Goal: Check status

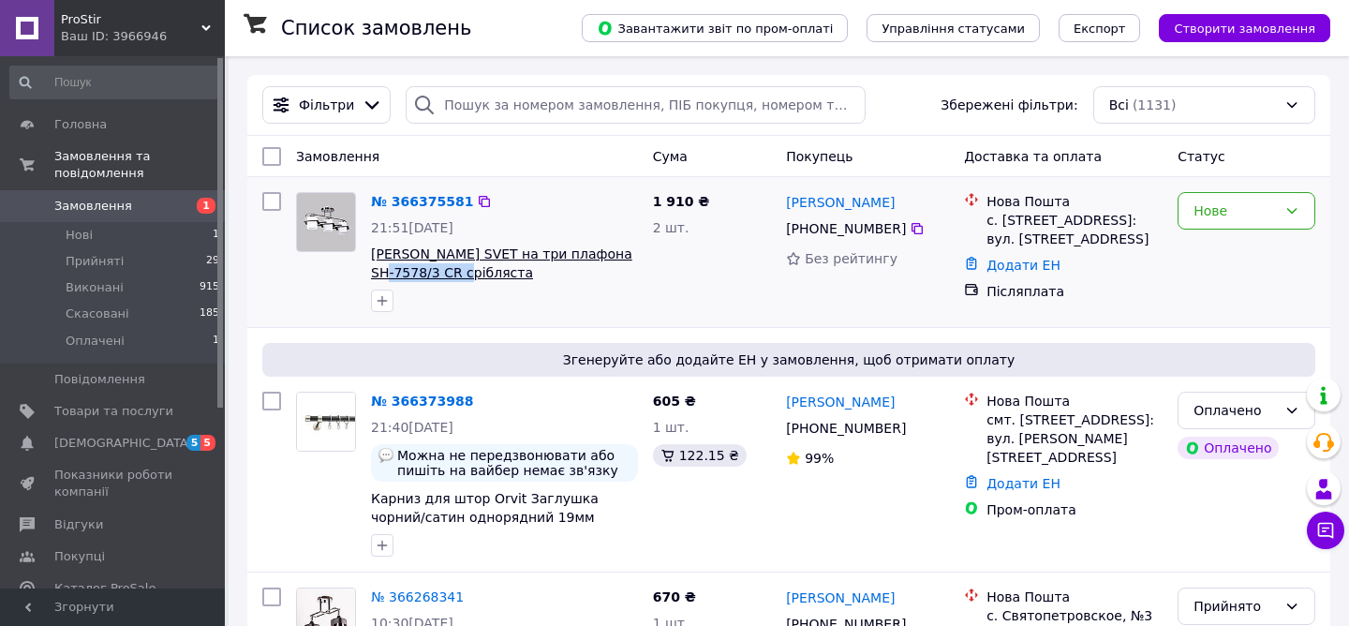
drag, startPoint x: 364, startPoint y: 273, endPoint x: 456, endPoint y: 269, distance: 92.8
click at [456, 269] on div "№ 366375581 21:51, 12.10.2025 Люстра стельова SVET на три плафона SH-7578/3 CR …" at bounding box center [505, 252] width 282 height 135
copy span "SH-7578/3 CR"
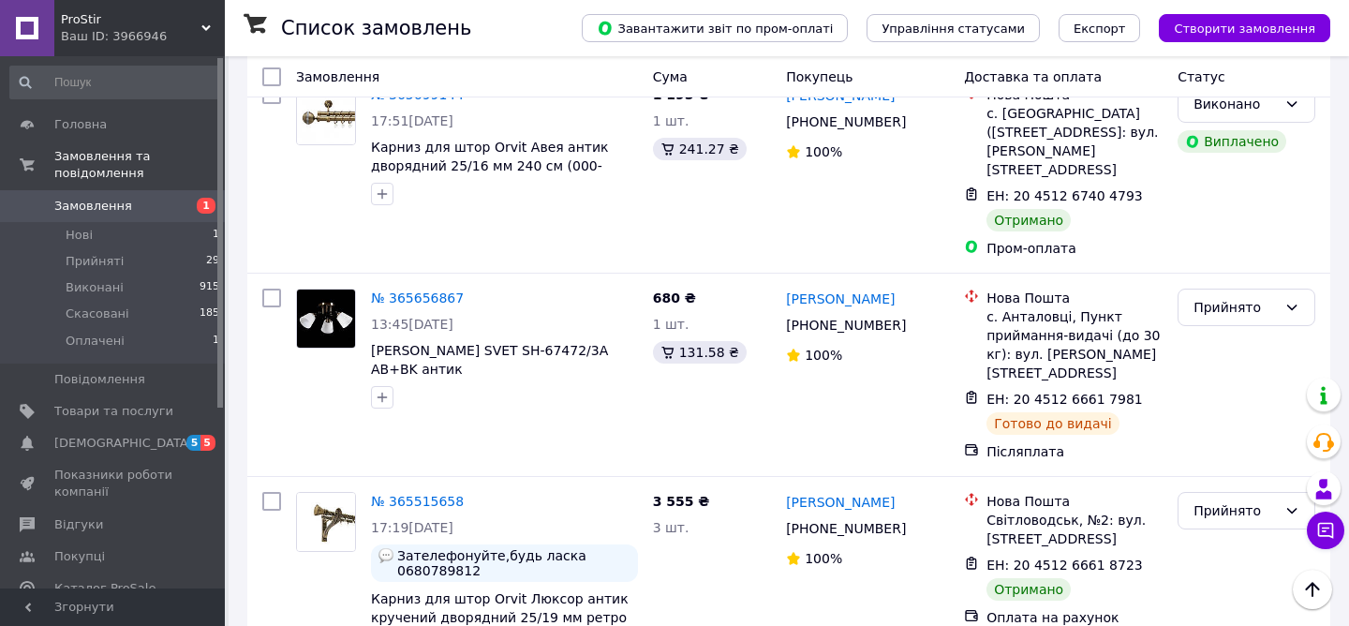
scroll to position [1853, 0]
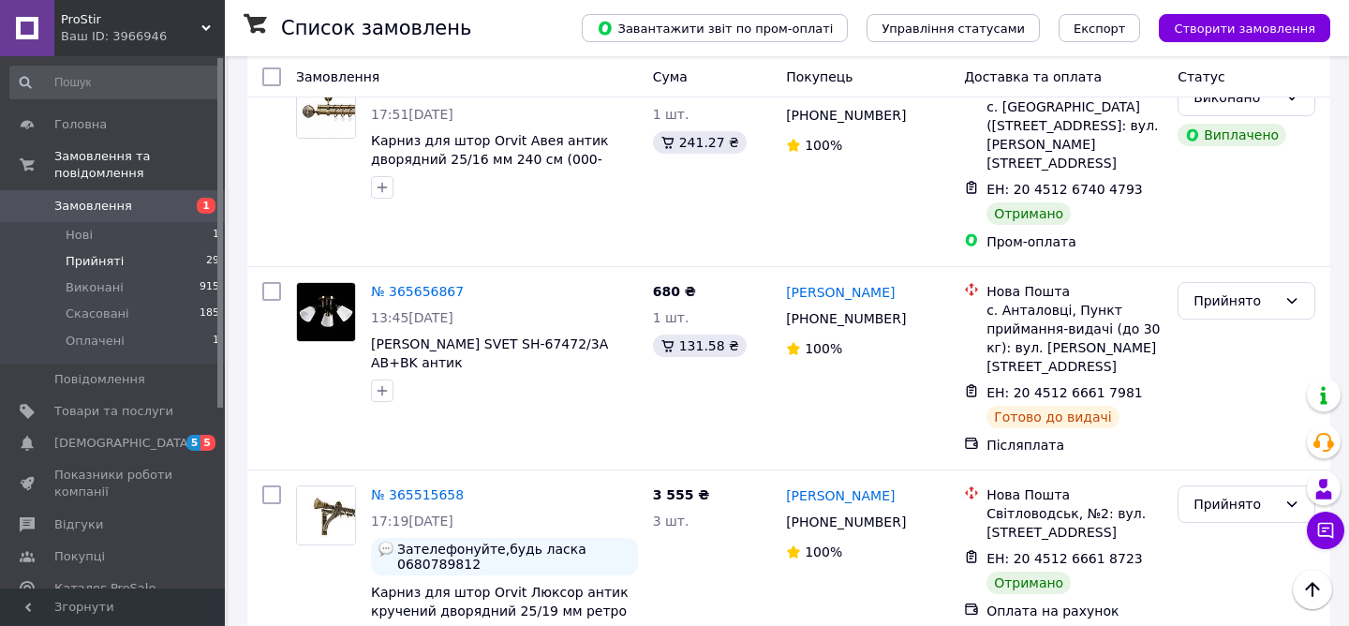
click at [115, 260] on span "Прийняті" at bounding box center [95, 261] width 58 height 17
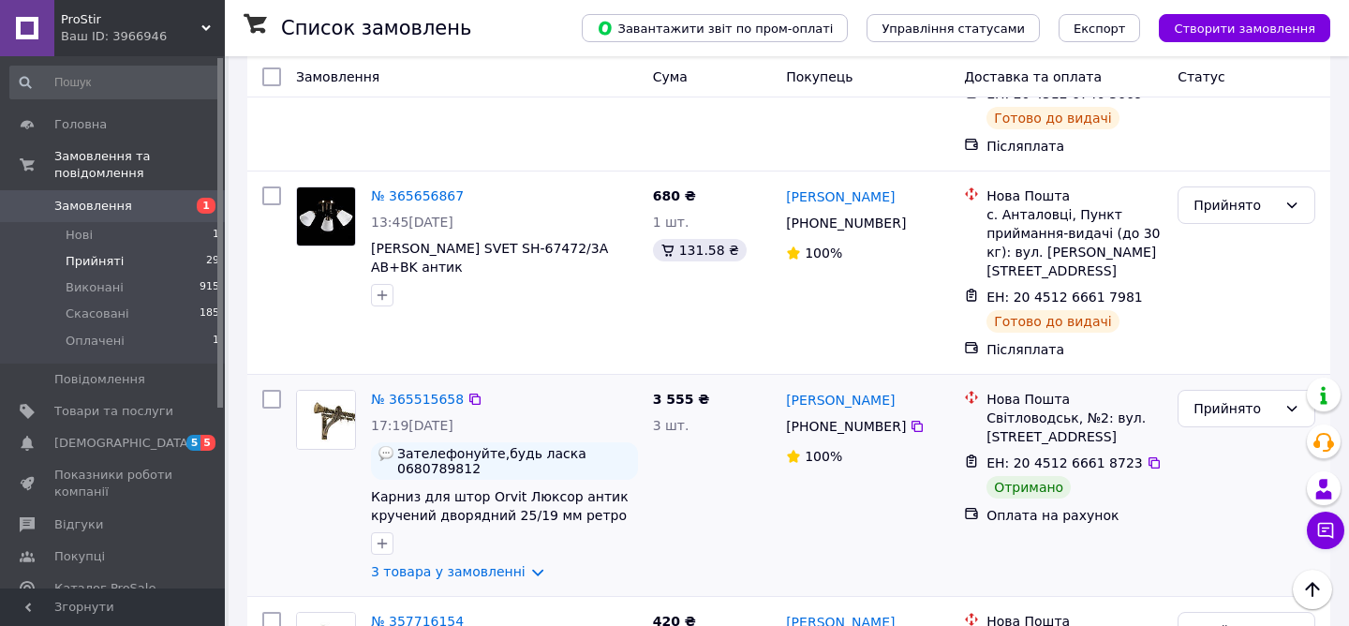
scroll to position [1087, 0]
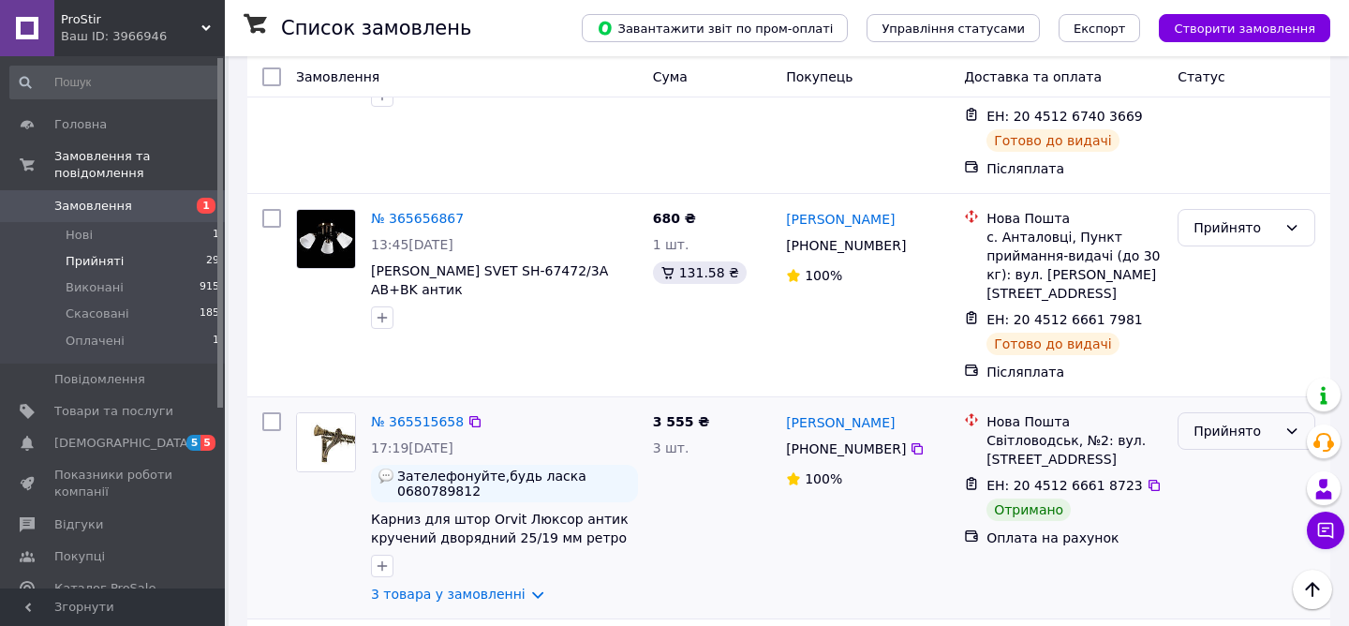
click at [1222, 421] on div "Прийнято" at bounding box center [1235, 431] width 83 height 21
click at [1224, 375] on li "Виконано" at bounding box center [1247, 379] width 136 height 34
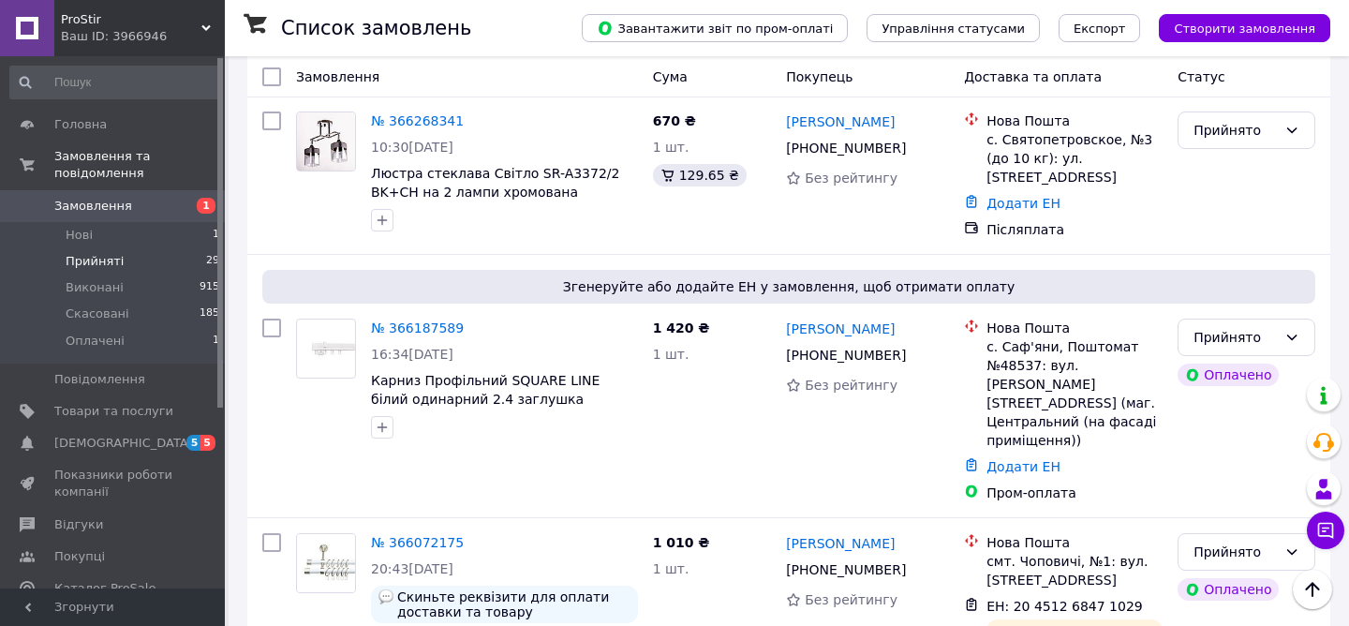
scroll to position [0, 0]
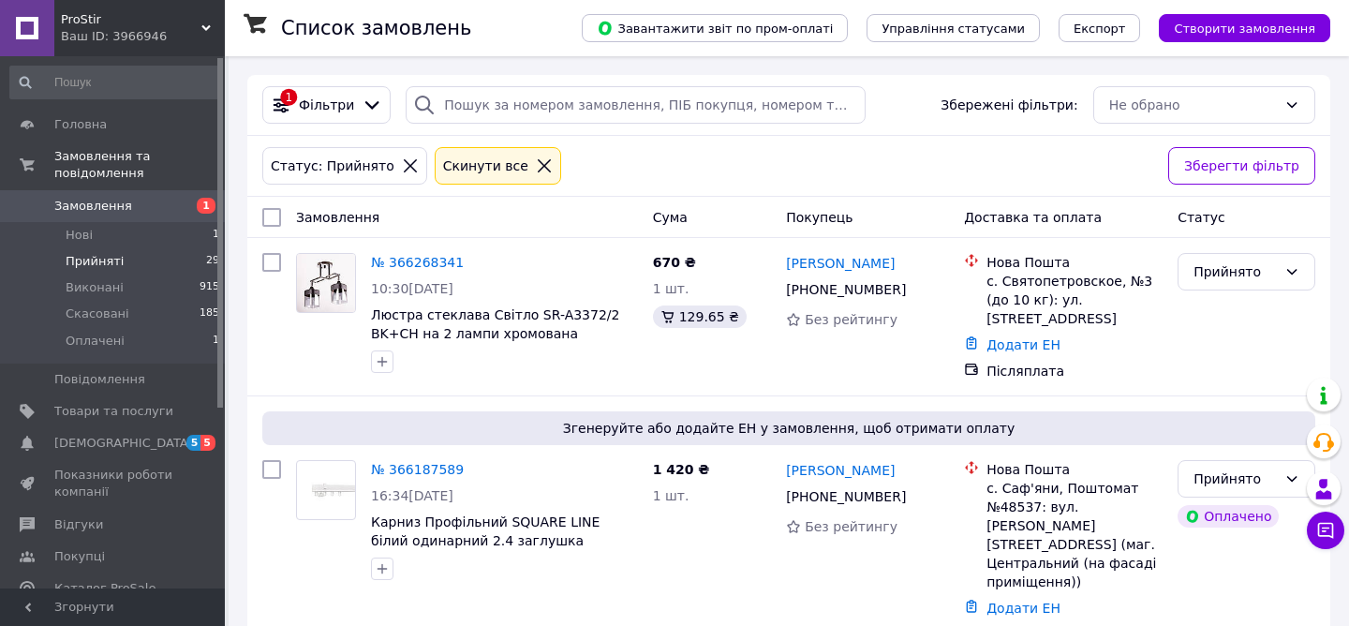
click at [538, 171] on icon at bounding box center [544, 165] width 13 height 13
